Goal: Transaction & Acquisition: Purchase product/service

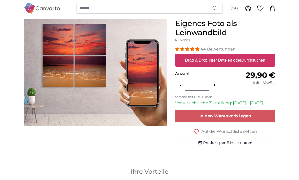
scroll to position [52, 0]
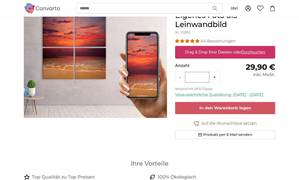
click at [244, 51] on u "Durchsuchen" at bounding box center [253, 52] width 24 height 4
click at [244, 48] on input "Drag & Drop Ihrer Dateien oder Durchsuchen" at bounding box center [225, 47] width 100 height 2
click at [260, 56] on label "Drag & Drop Ihrer Dateien oder Durchsuchen" at bounding box center [225, 53] width 84 height 10
click at [260, 48] on input "Drag & Drop Ihrer Dateien oder Durchsuchen" at bounding box center [225, 47] width 100 height 2
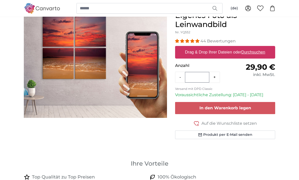
type input "**********"
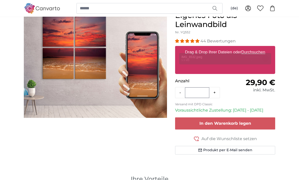
scroll to position [53, 0]
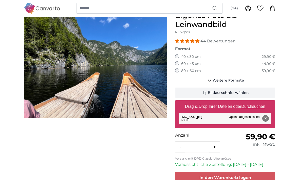
click at [220, 95] on span "Bildausschnitt wählen" at bounding box center [228, 93] width 41 height 5
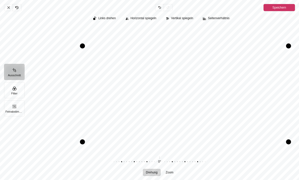
click at [284, 7] on span "Speichern" at bounding box center [279, 8] width 14 height 6
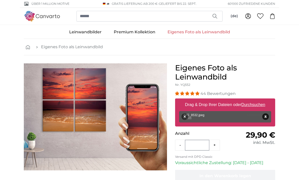
scroll to position [53, 0]
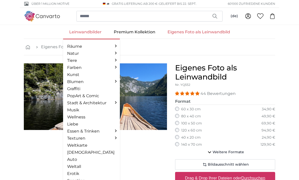
click at [89, 34] on link "Leinwandbilder" at bounding box center [85, 32] width 45 height 13
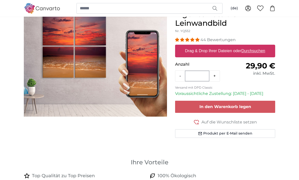
scroll to position [53, 0]
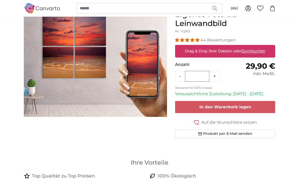
click at [251, 52] on u "Durchsuchen" at bounding box center [253, 51] width 24 height 4
click at [251, 47] on input "Drag & Drop Ihrer Dateien oder Durchsuchen" at bounding box center [225, 46] width 100 height 2
type input "**********"
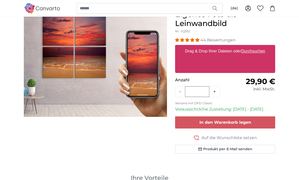
scroll to position [54, 0]
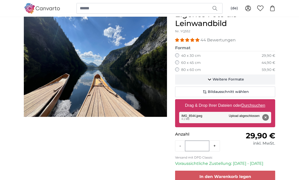
click at [224, 81] on span "Weitere Formate" at bounding box center [227, 79] width 31 height 5
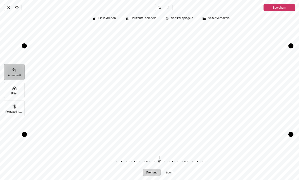
click at [18, 75] on button "Ausschnitt" at bounding box center [14, 72] width 20 height 16
click at [171, 174] on span "Zoom" at bounding box center [170, 172] width 8 height 3
click at [181, 17] on span "Vertikal spiegeln" at bounding box center [182, 18] width 22 height 3
click at [183, 19] on span "Vertikal spiegeln" at bounding box center [182, 18] width 22 height 3
click at [141, 18] on span "Horizontal spiegeln" at bounding box center [143, 18] width 26 height 3
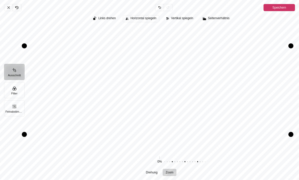
click at [144, 19] on span "Horizontal spiegeln" at bounding box center [143, 18] width 26 height 3
click at [143, 20] on span "Horizontal spiegeln" at bounding box center [143, 18] width 26 height 3
click at [150, 22] on button "Horizontal spiegeln" at bounding box center [141, 18] width 36 height 7
click at [148, 18] on span "Horizontal spiegeln" at bounding box center [143, 18] width 26 height 3
click at [11, 76] on button "Ausschnitt" at bounding box center [14, 72] width 20 height 16
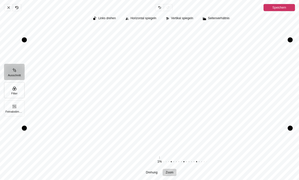
click at [20, 89] on button "Filter" at bounding box center [14, 90] width 20 height 16
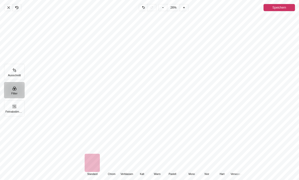
click at [118, 169] on div "Pintura" at bounding box center [111, 163] width 15 height 18
click at [129, 169] on div "Pintura" at bounding box center [126, 163] width 15 height 18
click at [143, 169] on div "Pintura" at bounding box center [141, 163] width 15 height 18
click at [93, 172] on div "Pintura" at bounding box center [92, 163] width 15 height 18
click at [114, 170] on div "Pintura" at bounding box center [111, 163] width 15 height 18
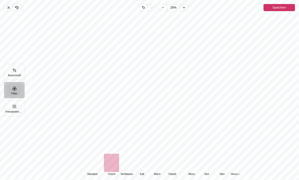
click at [94, 172] on div "Pintura" at bounding box center [92, 163] width 15 height 18
click at [132, 172] on div "Pintura" at bounding box center [126, 163] width 15 height 18
click at [158, 172] on div "Pintura" at bounding box center [156, 163] width 15 height 18
click at [177, 168] on div "Pintura" at bounding box center [171, 163] width 15 height 18
click at [115, 169] on div "Pintura" at bounding box center [111, 163] width 15 height 18
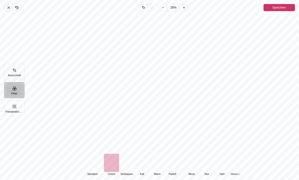
click at [93, 170] on div "Pintura" at bounding box center [92, 163] width 15 height 18
click at [132, 169] on div "Pintura" at bounding box center [126, 163] width 15 height 18
click at [111, 168] on div "Pintura" at bounding box center [111, 163] width 15 height 18
click at [94, 168] on div "Pintura" at bounding box center [92, 163] width 15 height 18
click at [16, 74] on button "Ausschnitt" at bounding box center [14, 72] width 20 height 16
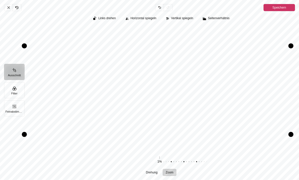
click at [276, 10] on span "Speichern" at bounding box center [279, 8] width 14 height 6
